Goal: Find contact information: Find contact information

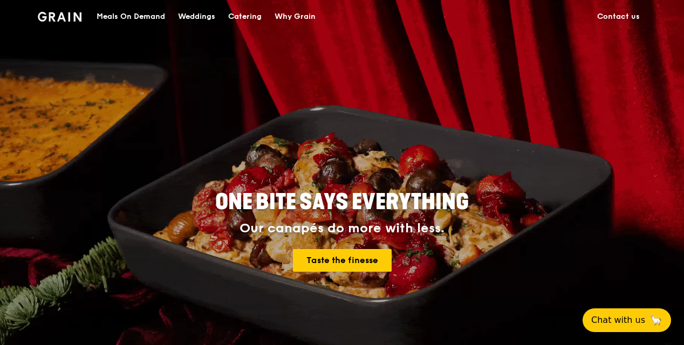
click at [630, 17] on link "Contact us" at bounding box center [618, 17] width 56 height 32
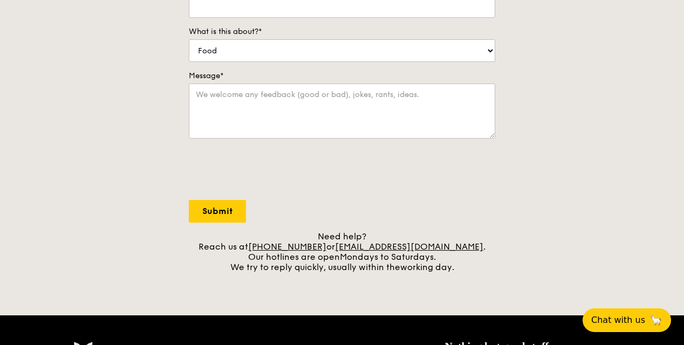
scroll to position [323, 0]
